Goal: Information Seeking & Learning: Compare options

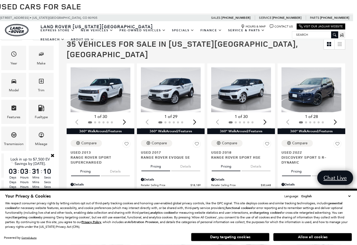
scroll to position [81, 4]
click at [15, 64] on div "Year" at bounding box center [13, 64] width 7 height 6
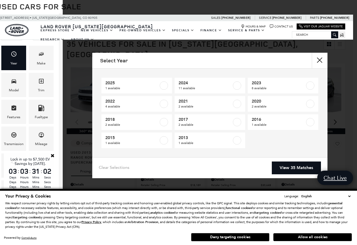
click at [238, 85] on label at bounding box center [237, 86] width 8 height 8
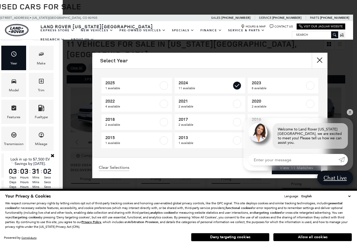
type input "$35,448"
type input "$66,689"
checkbox input "true"
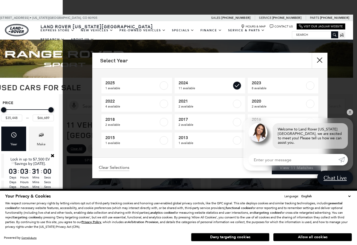
click at [163, 86] on label at bounding box center [164, 86] width 8 height 8
checkbox input "true"
click at [350, 115] on link "✕" at bounding box center [350, 112] width 6 height 6
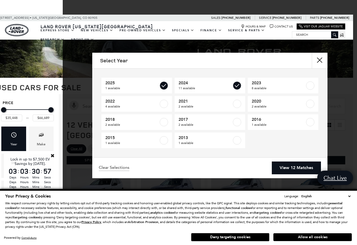
click at [306, 165] on link "View 12 Matches" at bounding box center [296, 168] width 49 height 13
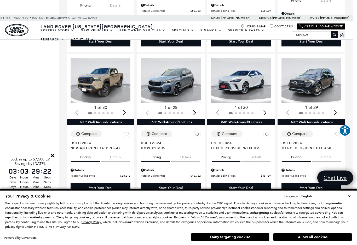
scroll to position [428, 4]
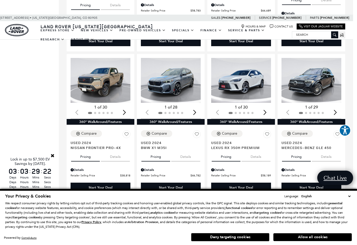
click at [308, 77] on img "1 / 2" at bounding box center [311, 80] width 60 height 45
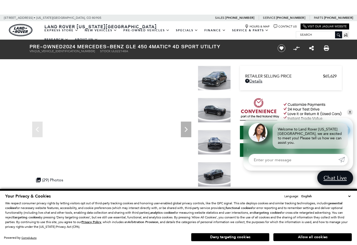
click at [187, 131] on icon "Next" at bounding box center [186, 129] width 10 height 10
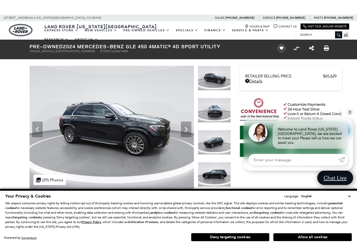
click at [186, 132] on icon "Next" at bounding box center [186, 129] width 10 height 10
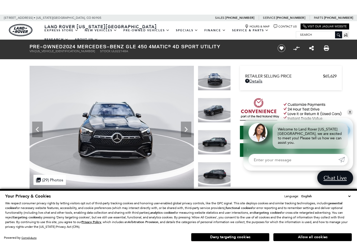
click at [187, 133] on icon "Next" at bounding box center [186, 129] width 10 height 10
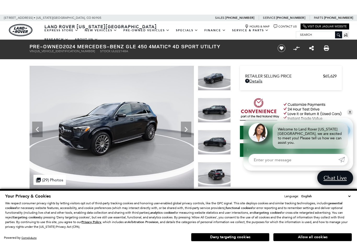
click at [187, 132] on icon "Next" at bounding box center [186, 129] width 10 height 10
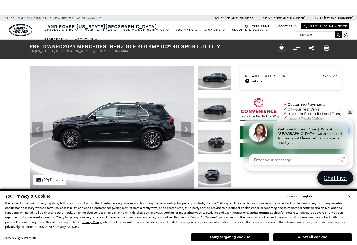
click at [187, 132] on icon "Next" at bounding box center [186, 129] width 10 height 10
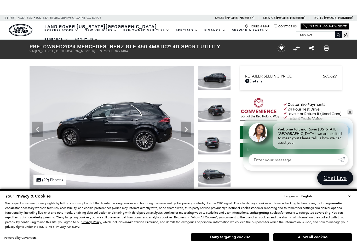
click at [187, 131] on icon "Next" at bounding box center [186, 129] width 10 height 10
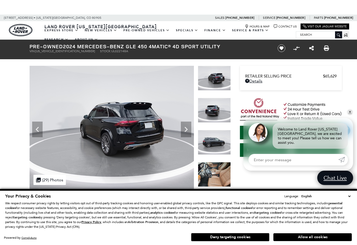
click at [191, 129] on icon "Next" at bounding box center [186, 129] width 10 height 10
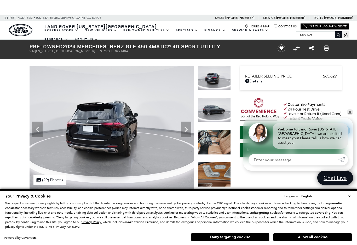
click at [189, 131] on icon "Next" at bounding box center [186, 129] width 10 height 10
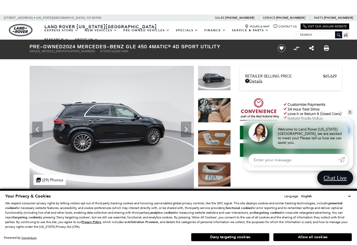
click at [190, 132] on icon "Next" at bounding box center [186, 129] width 10 height 10
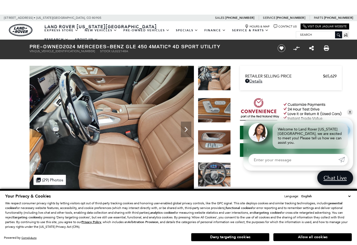
click at [188, 134] on icon "Next" at bounding box center [186, 129] width 10 height 10
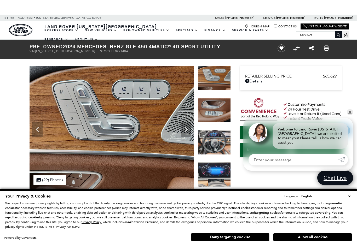
click at [189, 131] on icon "Next" at bounding box center [186, 129] width 10 height 10
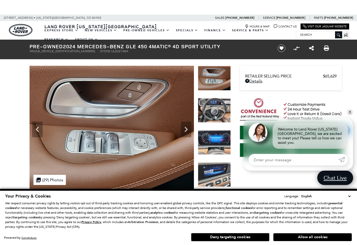
click at [186, 134] on icon "Next" at bounding box center [186, 129] width 10 height 10
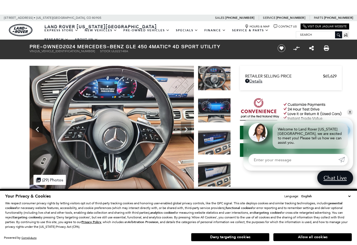
click at [190, 130] on icon "Next" at bounding box center [186, 129] width 10 height 10
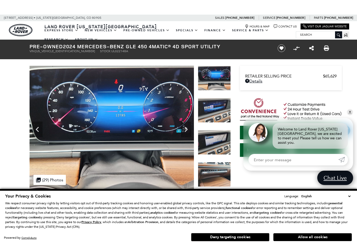
click at [191, 135] on icon "Next" at bounding box center [186, 129] width 10 height 10
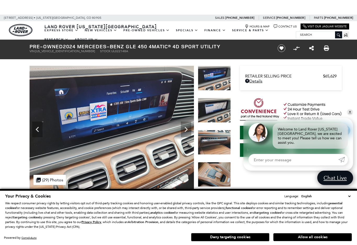
click at [191, 130] on icon "Next" at bounding box center [186, 129] width 10 height 10
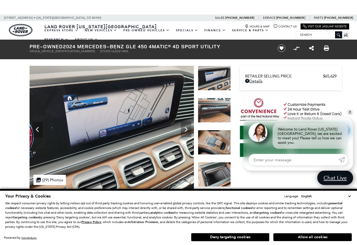
click at [191, 132] on icon "Next" at bounding box center [186, 129] width 10 height 10
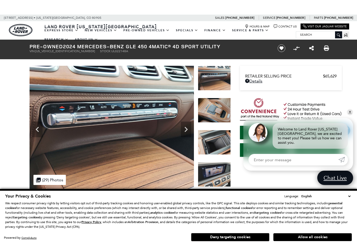
click at [190, 133] on icon "Next" at bounding box center [186, 129] width 10 height 10
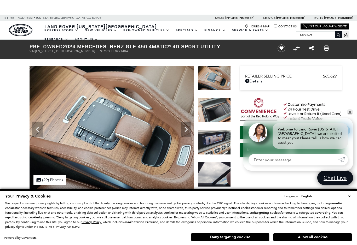
click at [189, 133] on icon "Next" at bounding box center [186, 129] width 10 height 10
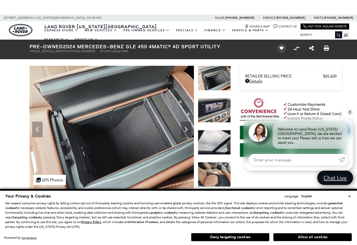
click at [190, 133] on icon "Next" at bounding box center [186, 129] width 10 height 10
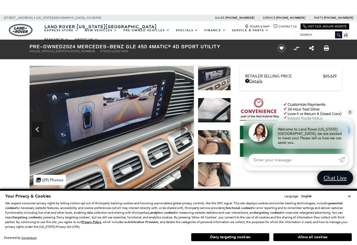
click at [190, 134] on icon "Next" at bounding box center [186, 129] width 10 height 10
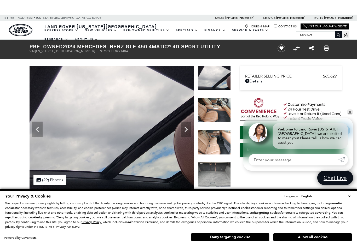
click at [190, 134] on icon "Next" at bounding box center [186, 129] width 10 height 10
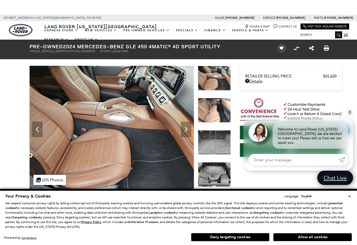
click at [192, 133] on img at bounding box center [112, 127] width 164 height 123
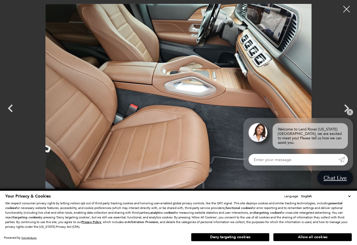
scroll to position [290, 0]
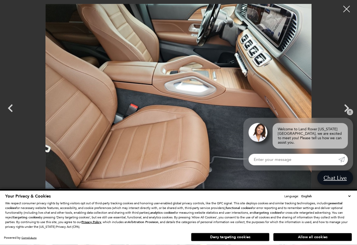
click at [348, 11] on div at bounding box center [346, 9] width 13 height 13
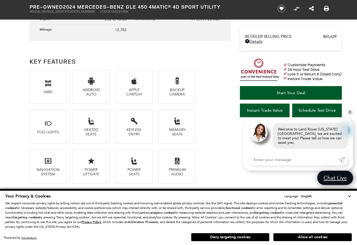
scroll to position [379, 0]
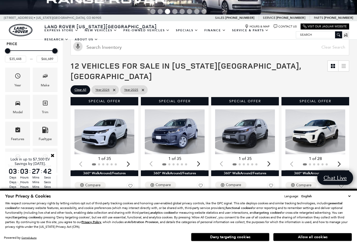
scroll to position [59, 0]
click at [17, 113] on div "Model" at bounding box center [18, 112] width 10 height 6
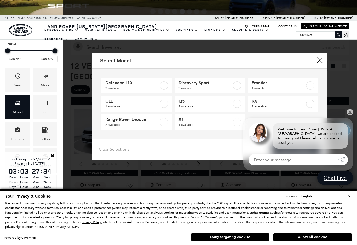
click at [83, 178] on div "Select Model Defender 110 2 available Discovery Sport 3 available Frontier 1 av…" at bounding box center [210, 122] width 294 height 245
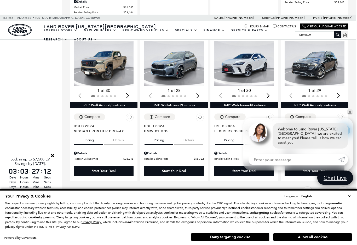
scroll to position [444, 1]
click at [313, 56] on img "1 / 2" at bounding box center [314, 63] width 60 height 45
